Goal: Find specific page/section

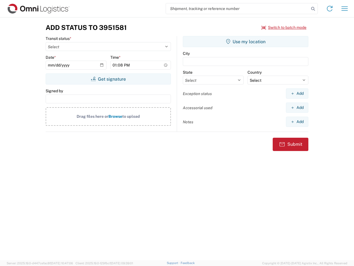
click at [238, 9] on input "search" at bounding box center [237, 8] width 143 height 11
click at [313, 9] on icon at bounding box center [313, 9] width 8 height 8
click at [330, 9] on icon at bounding box center [329, 8] width 9 height 9
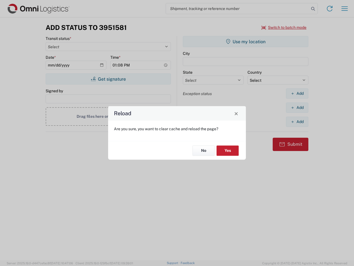
click at [284, 27] on div "Reload Are you sure, you want to clear cache and reload the page? No Yes" at bounding box center [177, 133] width 354 height 266
click at [108, 79] on div "Reload Are you sure, you want to clear cache and reload the page? No Yes" at bounding box center [177, 133] width 354 height 266
click at [246, 41] on div "Reload Are you sure, you want to clear cache and reload the page? No Yes" at bounding box center [177, 133] width 354 height 266
click at [297, 93] on div "Reload Are you sure, you want to clear cache and reload the page? No Yes" at bounding box center [177, 133] width 354 height 266
click at [297, 107] on div "Reload Are you sure, you want to clear cache and reload the page? No Yes" at bounding box center [177, 133] width 354 height 266
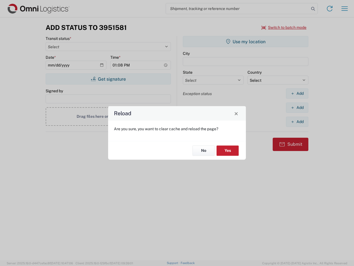
click at [297, 121] on div "Reload Are you sure, you want to clear cache and reload the page? No Yes" at bounding box center [177, 133] width 354 height 266
